Goal: Transaction & Acquisition: Obtain resource

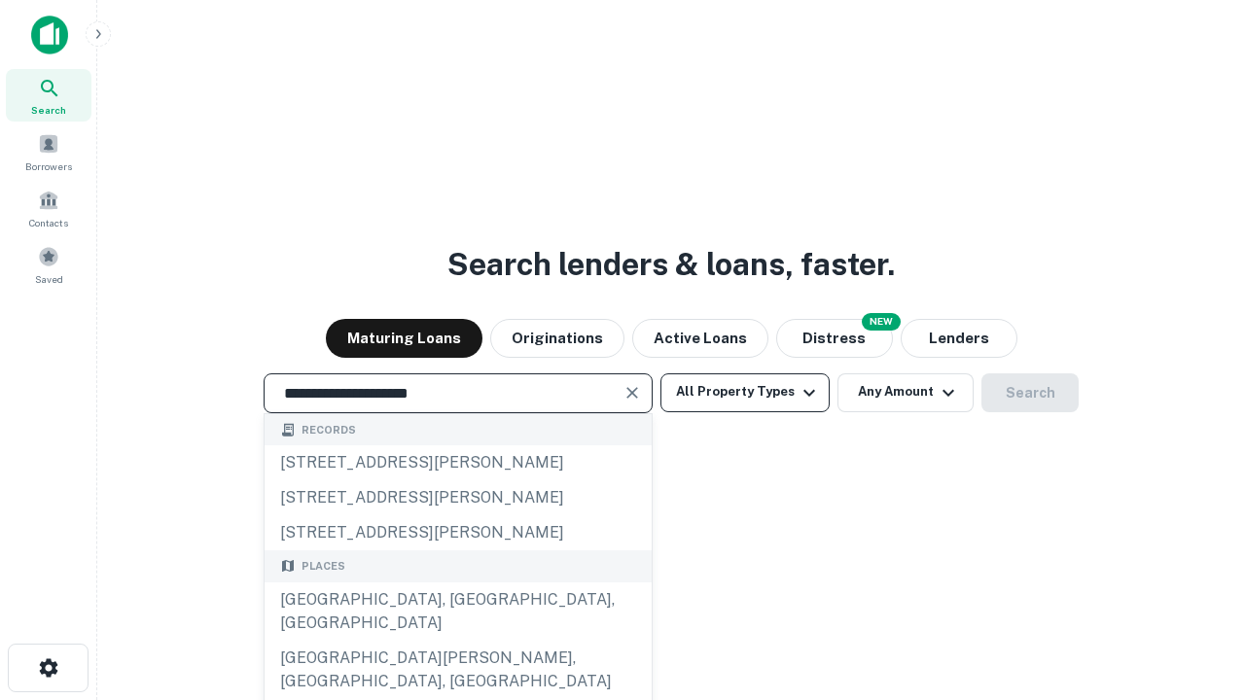
click at [457, 641] on div "[GEOGRAPHIC_DATA], [GEOGRAPHIC_DATA], [GEOGRAPHIC_DATA]" at bounding box center [458, 612] width 387 height 58
click at [745, 392] on button "All Property Types" at bounding box center [744, 392] width 169 height 39
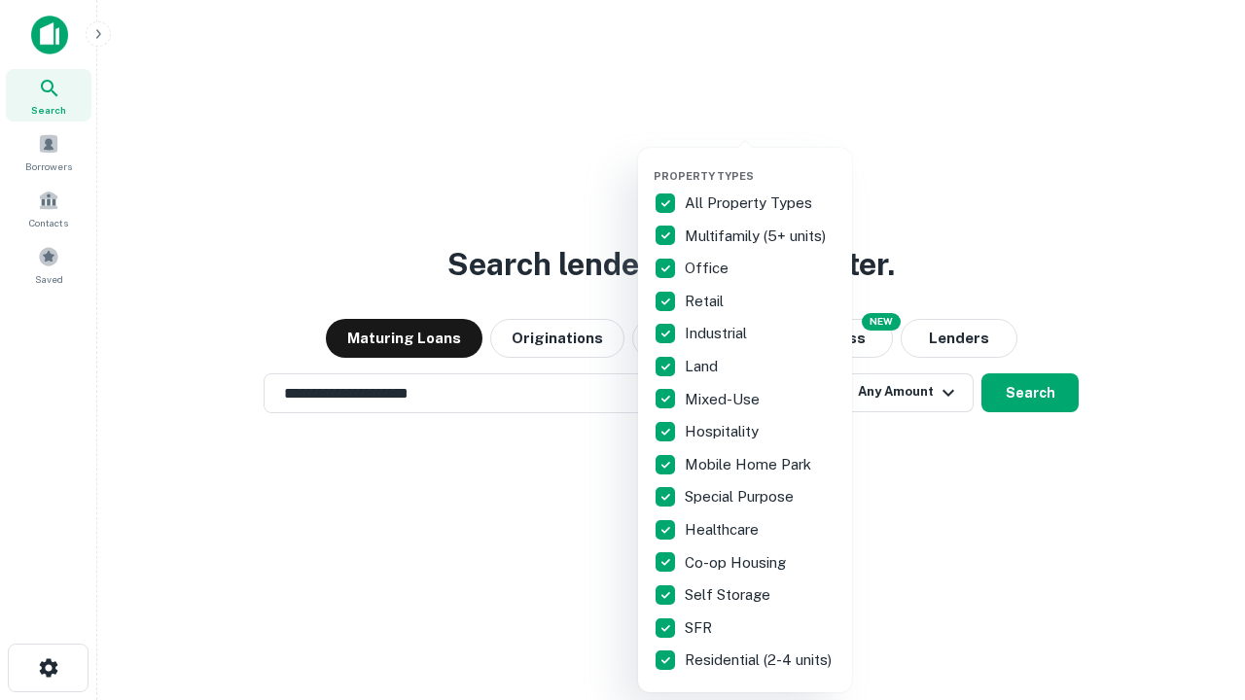
type input "**********"
click at [760, 163] on button "button" at bounding box center [760, 163] width 214 height 1
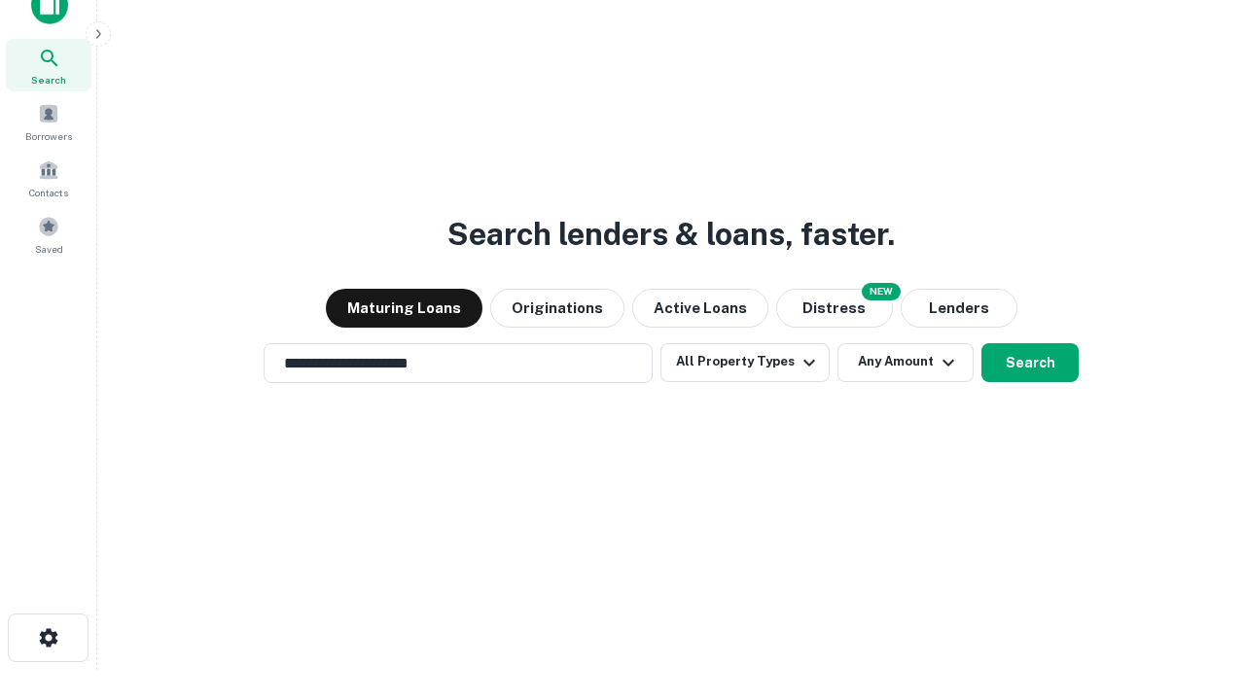
scroll to position [12, 234]
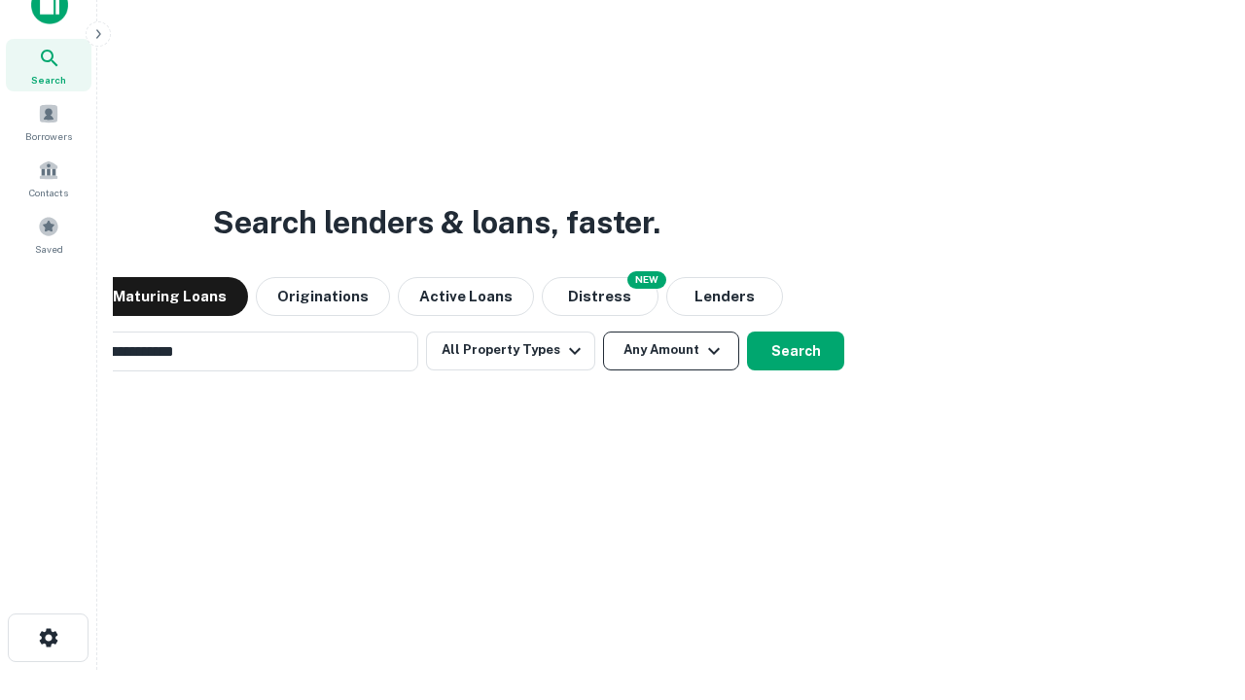
click at [603, 332] on button "Any Amount" at bounding box center [671, 351] width 136 height 39
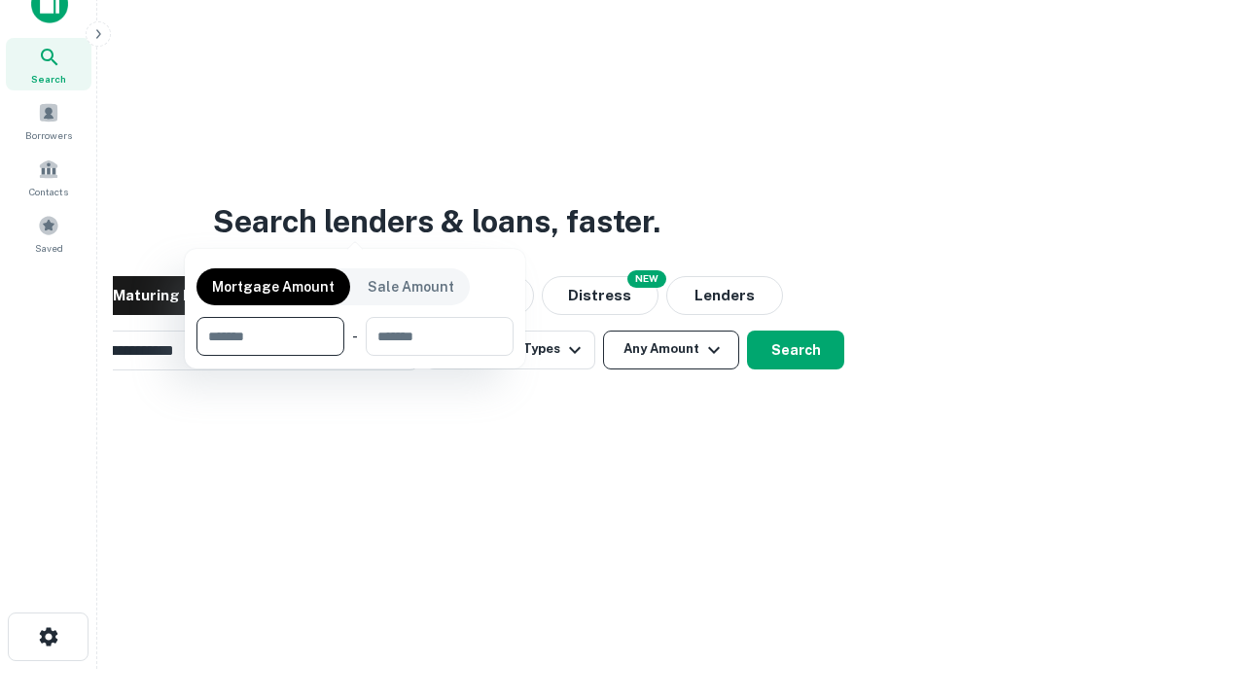
scroll to position [140, 550]
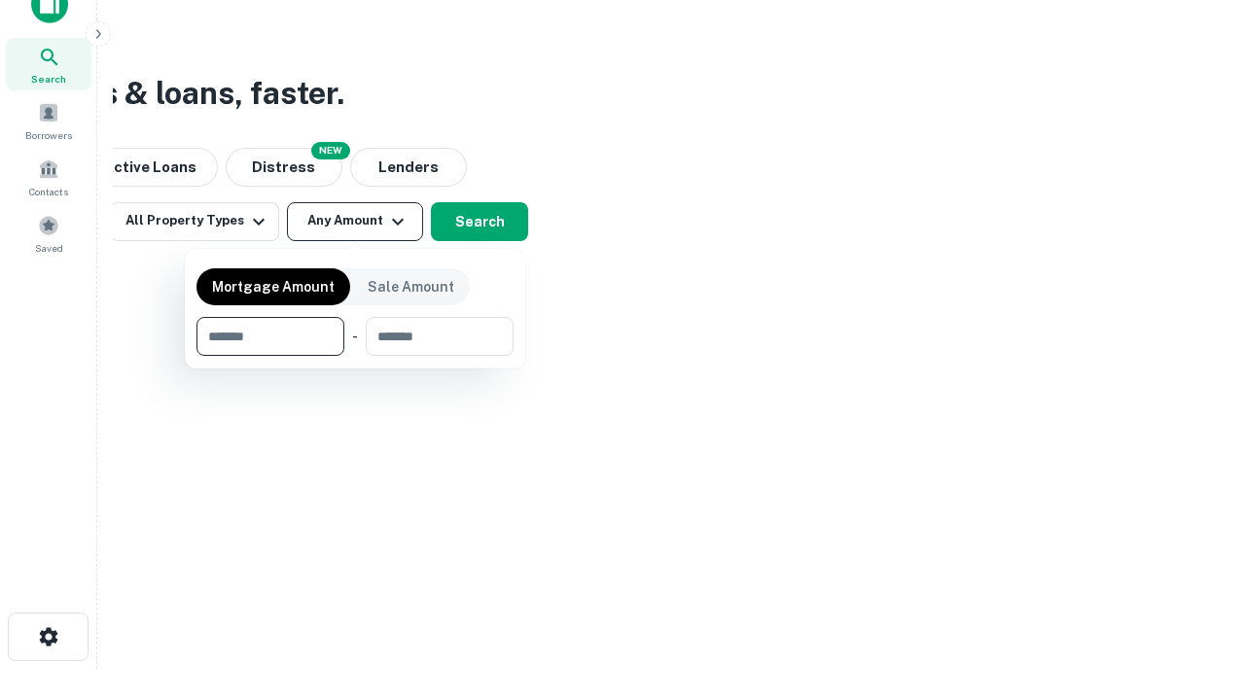
type input "*******"
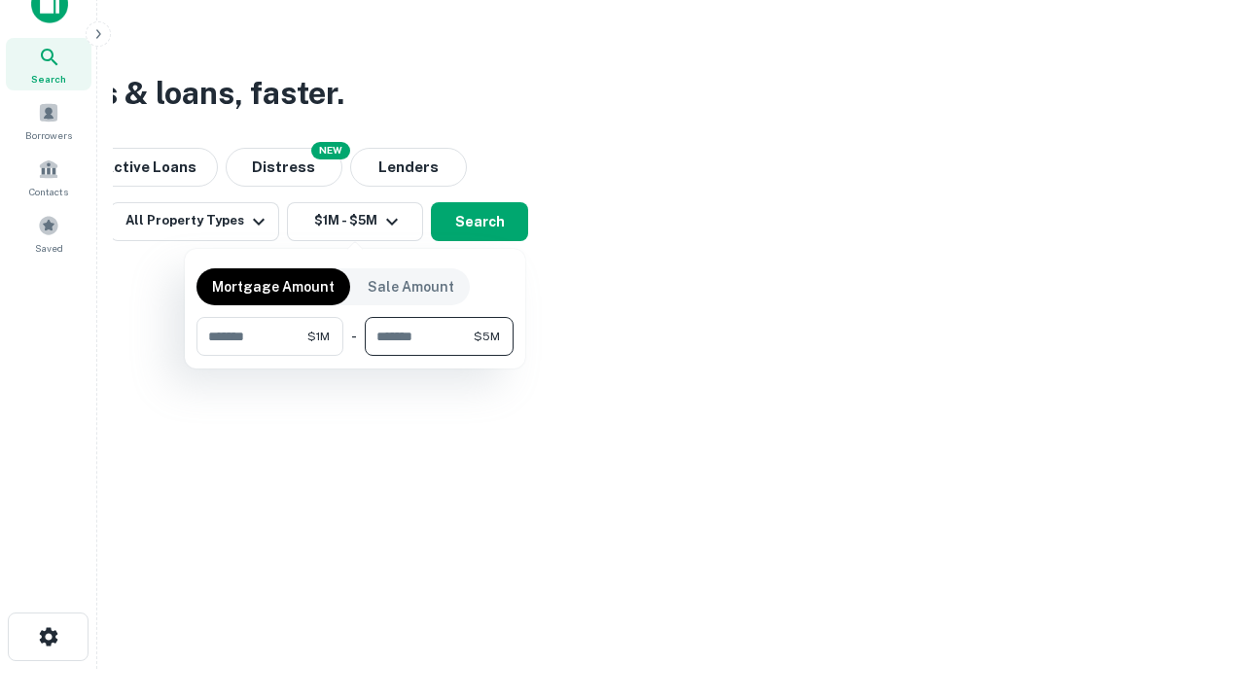
type input "*******"
click at [355, 356] on button "button" at bounding box center [354, 356] width 317 height 1
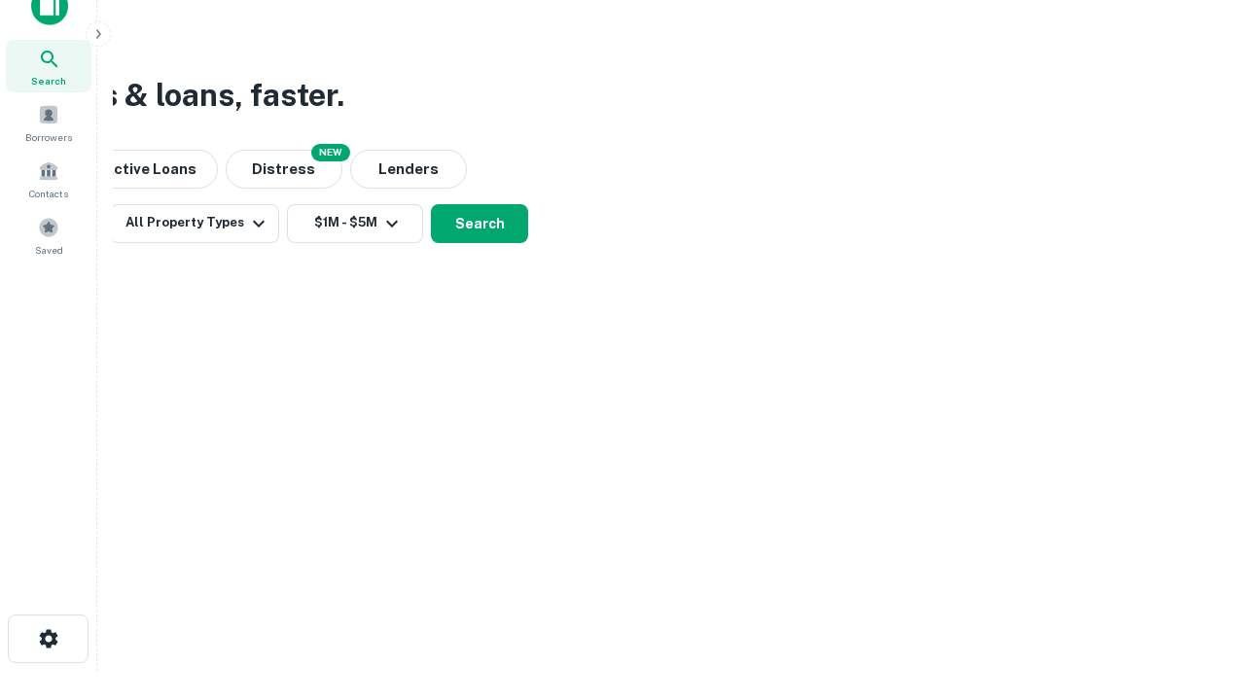
scroll to position [12, 359]
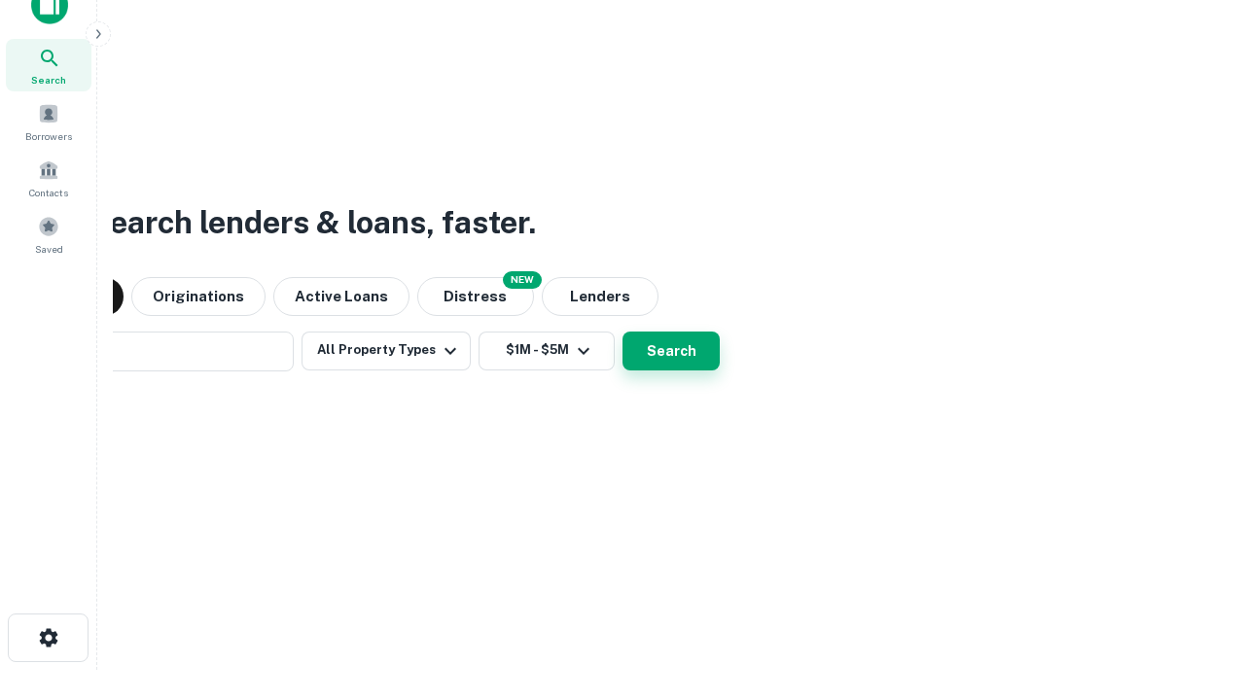
click at [622, 332] on button "Search" at bounding box center [670, 351] width 97 height 39
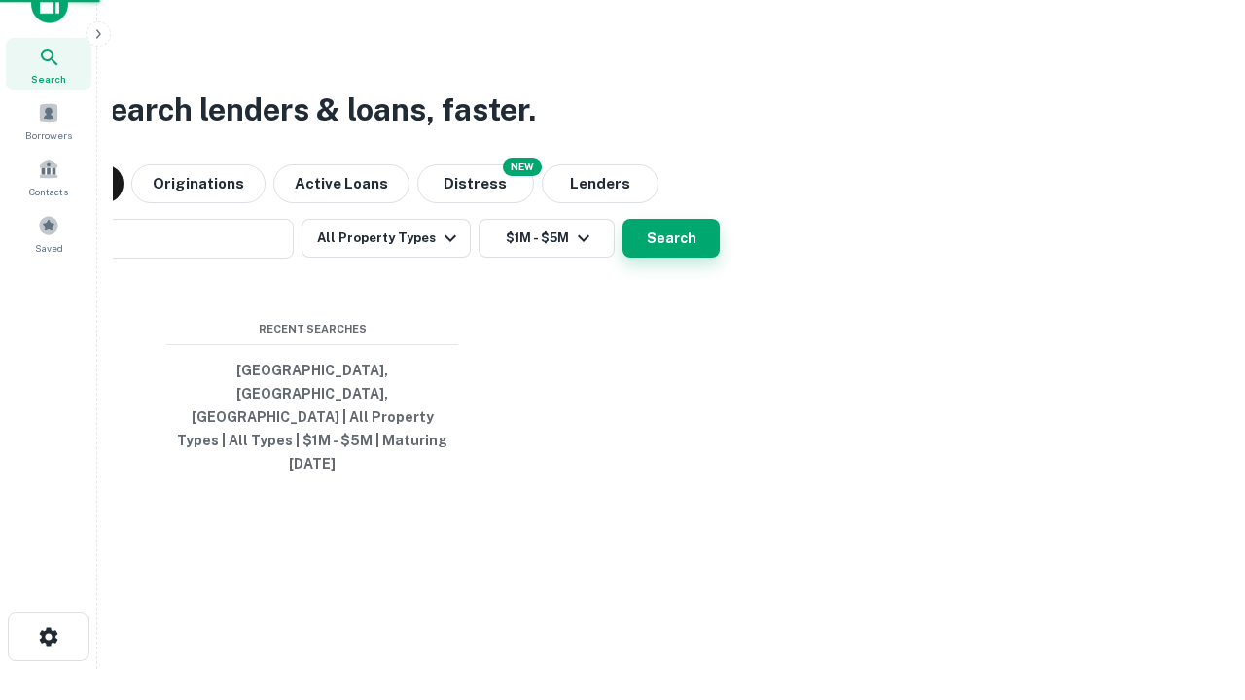
scroll to position [52, 550]
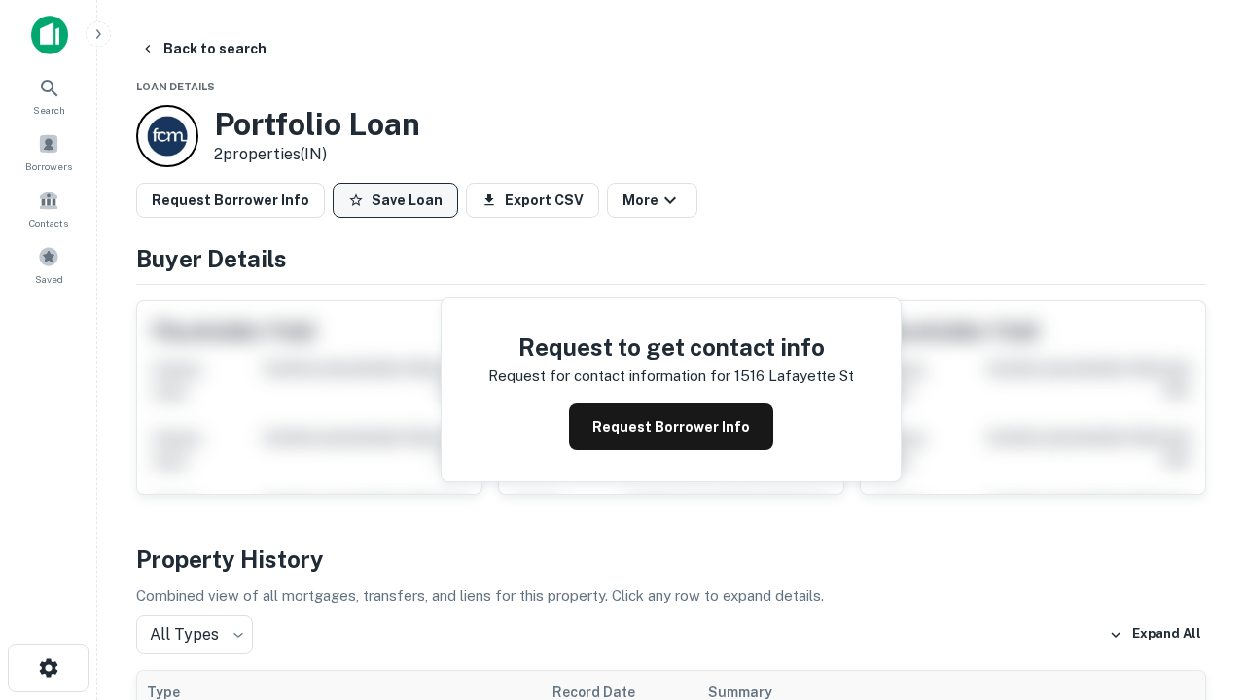
click at [395, 200] on button "Save Loan" at bounding box center [395, 200] width 125 height 35
click at [400, 200] on button "Loan Saved" at bounding box center [400, 200] width 134 height 35
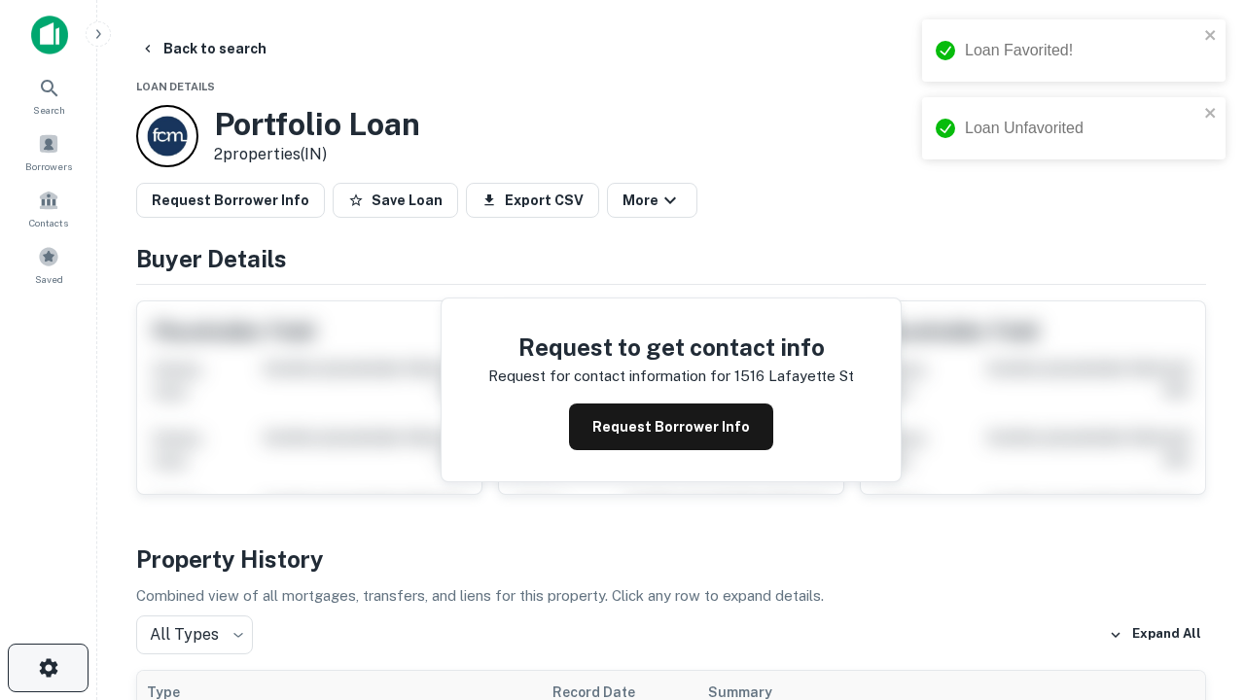
click at [48, 668] on icon "button" at bounding box center [48, 667] width 23 height 23
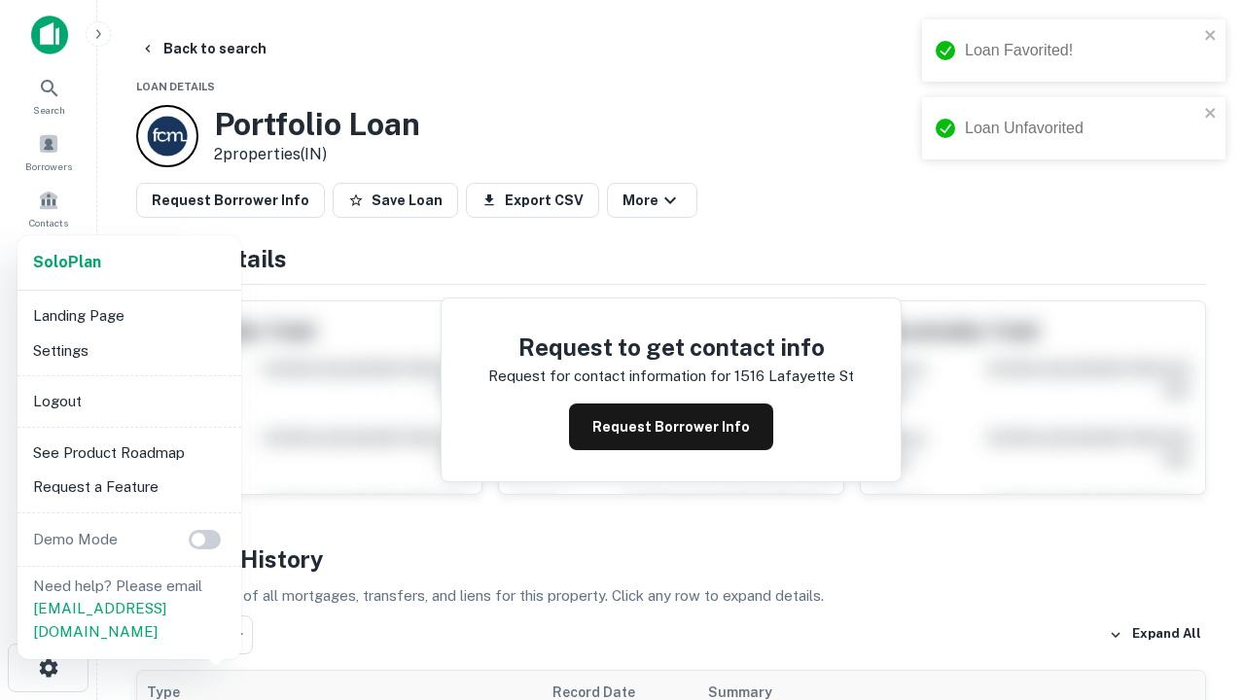
click at [128, 401] on li "Logout" at bounding box center [129, 401] width 208 height 35
